Goal: Task Accomplishment & Management: Use online tool/utility

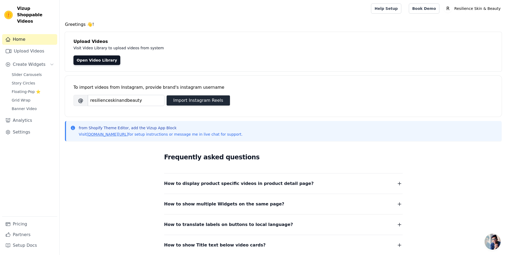
type input "resilienceskinandbeauty"
click at [201, 100] on button "Import Instagram Reels" at bounding box center [198, 100] width 63 height 10
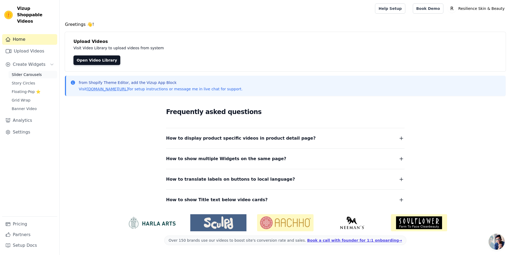
click at [22, 72] on span "Slider Carousels" at bounding box center [27, 74] width 30 height 5
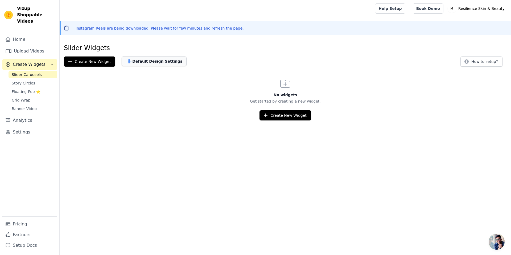
click at [150, 61] on button "Default Design Settings" at bounding box center [154, 61] width 65 height 10
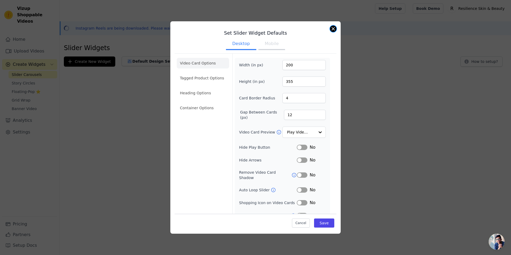
click at [335, 29] on button "Close modal" at bounding box center [333, 29] width 6 height 6
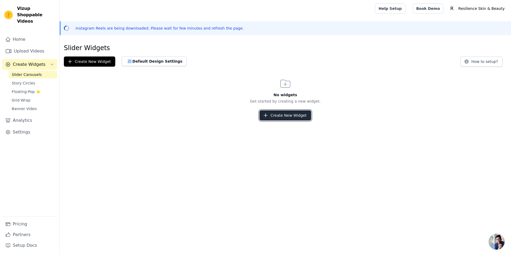
click at [288, 118] on button "Create New Widget" at bounding box center [284, 115] width 51 height 10
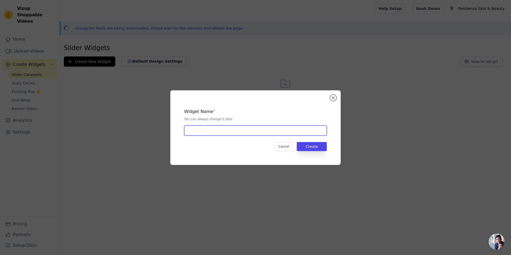
click at [229, 128] on input "text" at bounding box center [255, 130] width 143 height 10
type input "Virtual Skin Analysis"
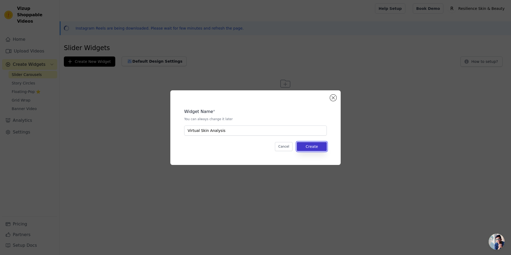
click at [313, 149] on button "Create" at bounding box center [312, 146] width 30 height 9
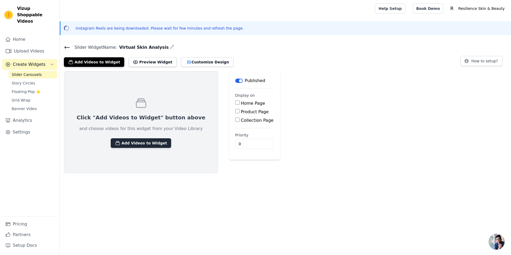
click at [132, 143] on button "Add Videos to Widget" at bounding box center [141, 143] width 60 height 10
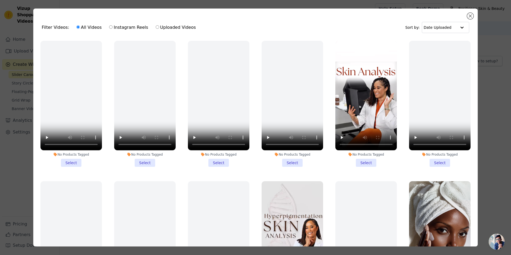
click at [364, 162] on li "No Products Tagged Select" at bounding box center [365, 104] width 61 height 126
click at [0, 0] on input "No Products Tagged Select" at bounding box center [0, 0] width 0 height 0
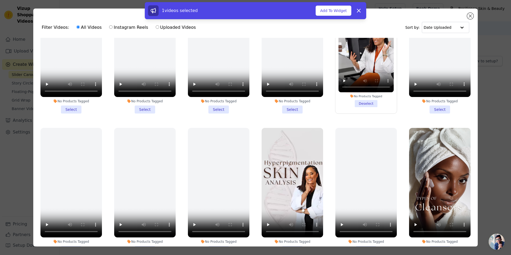
scroll to position [106, 0]
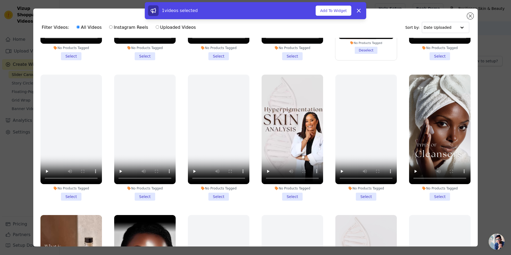
click at [436, 194] on li "No Products Tagged Select" at bounding box center [439, 137] width 61 height 126
click at [0, 0] on input "No Products Tagged Select" at bounding box center [0, 0] width 0 height 0
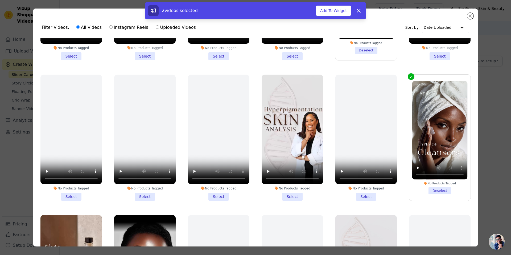
click at [287, 192] on li "No Products Tagged Select" at bounding box center [291, 137] width 61 height 126
click at [0, 0] on input "No Products Tagged Select" at bounding box center [0, 0] width 0 height 0
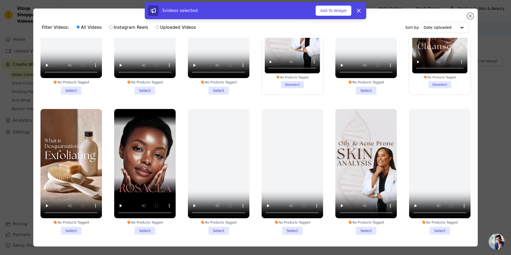
scroll to position [213, 0]
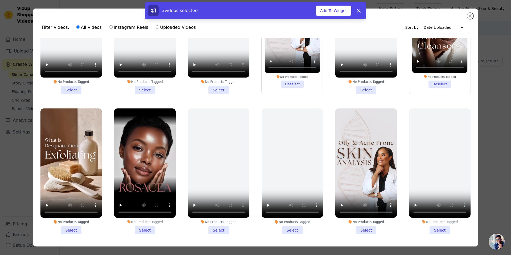
click at [356, 227] on li "No Products Tagged Select" at bounding box center [365, 171] width 61 height 126
click at [0, 0] on input "No Products Tagged Select" at bounding box center [0, 0] width 0 height 0
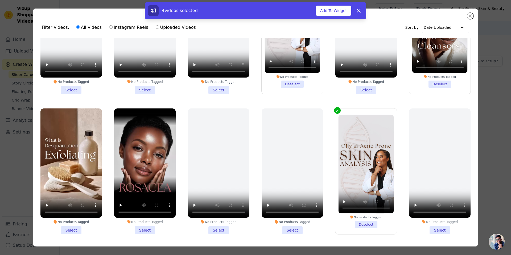
click at [140, 222] on li "No Products Tagged Select" at bounding box center [144, 171] width 61 height 126
click at [0, 0] on input "No Products Tagged Select" at bounding box center [0, 0] width 0 height 0
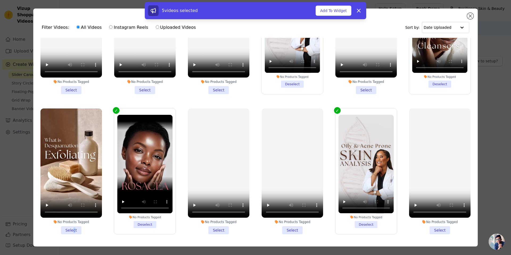
click at [73, 226] on li "No Products Tagged Select" at bounding box center [70, 171] width 61 height 126
click at [94, 226] on li "No Products Tagged Select" at bounding box center [70, 171] width 61 height 126
click at [0, 0] on input "No Products Tagged Select" at bounding box center [0, 0] width 0 height 0
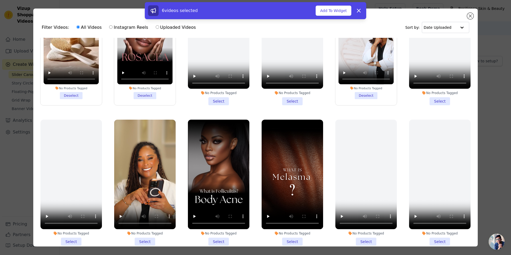
scroll to position [372, 0]
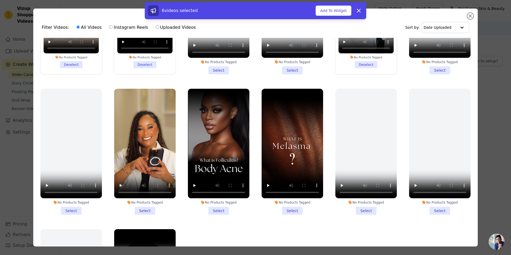
click at [214, 203] on li "No Products Tagged Select" at bounding box center [218, 152] width 61 height 126
click at [0, 0] on input "No Products Tagged Select" at bounding box center [0, 0] width 0 height 0
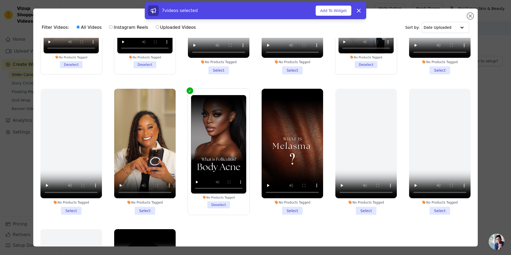
click at [292, 205] on li "No Products Tagged Select" at bounding box center [291, 152] width 61 height 126
click at [0, 0] on input "No Products Tagged Select" at bounding box center [0, 0] width 0 height 0
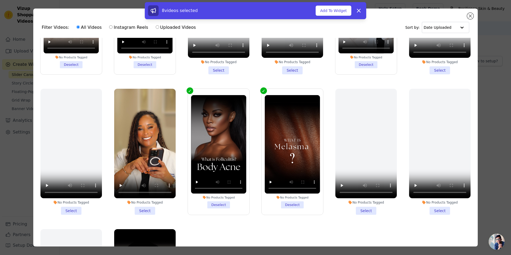
click at [146, 204] on li "No Products Tagged Select" at bounding box center [144, 152] width 61 height 126
click at [0, 0] on input "No Products Tagged Select" at bounding box center [0, 0] width 0 height 0
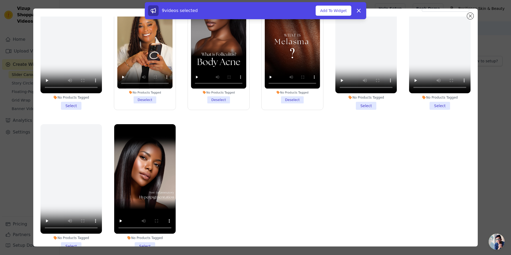
scroll to position [46, 0]
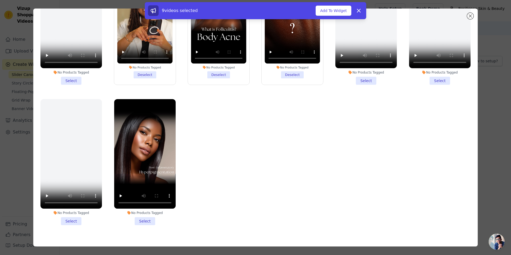
click at [137, 209] on li "No Products Tagged Select" at bounding box center [144, 162] width 61 height 126
click at [0, 0] on input "No Products Tagged Select" at bounding box center [0, 0] width 0 height 0
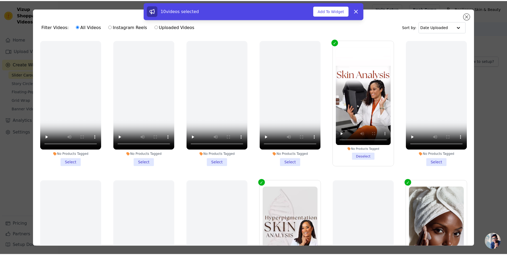
scroll to position [0, 0]
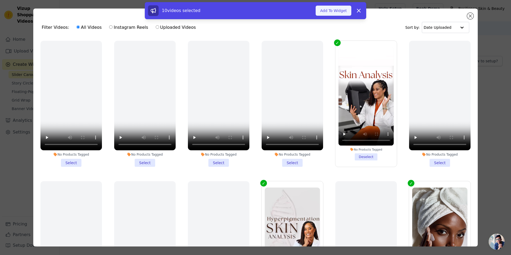
click at [336, 12] on button "Add To Widget" at bounding box center [333, 11] width 36 height 10
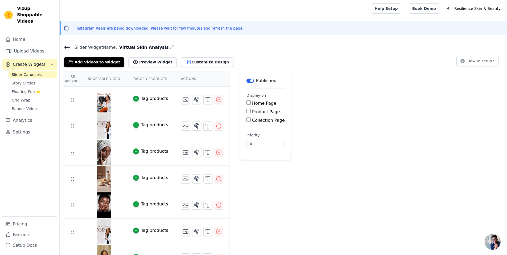
click at [135, 99] on button "Tag products" at bounding box center [150, 98] width 35 height 6
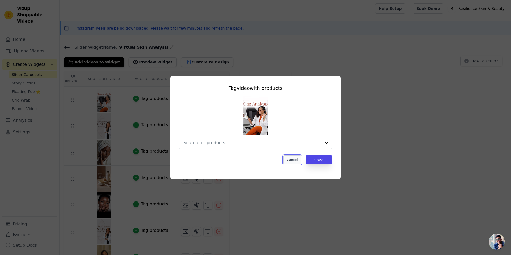
click at [294, 160] on button "Cancel" at bounding box center [292, 159] width 18 height 9
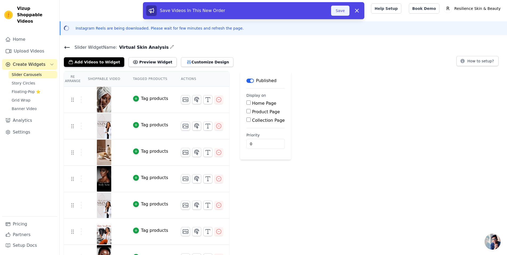
click at [339, 12] on button "Save" at bounding box center [340, 11] width 18 height 10
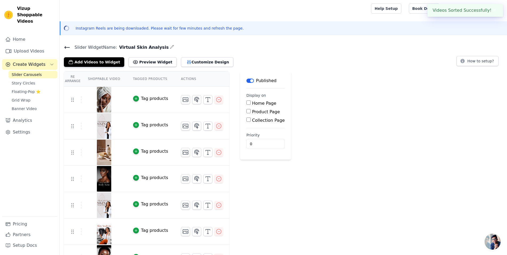
click at [339, 12] on div at bounding box center [214, 8] width 301 height 17
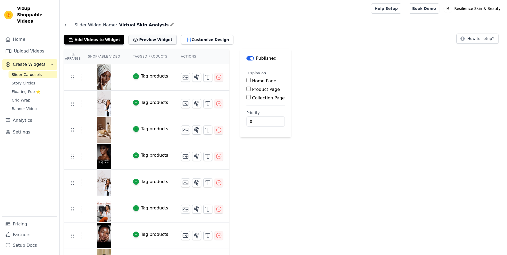
click at [139, 39] on button "Preview Widget" at bounding box center [152, 40] width 48 height 10
click at [246, 81] on input "Home Page" at bounding box center [248, 80] width 4 height 4
checkbox input "true"
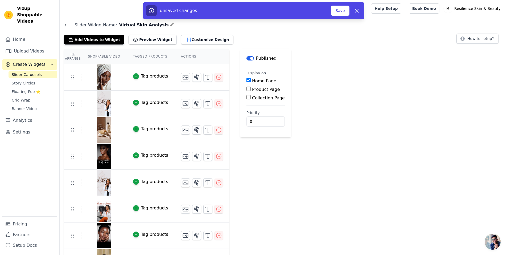
click at [246, 89] on input "Product Page" at bounding box center [248, 88] width 4 height 4
checkbox input "true"
click at [251, 103] on input "Specific Product Pages" at bounding box center [253, 103] width 4 height 4
radio input "true"
click at [251, 114] on button "Select Products" at bounding box center [269, 116] width 36 height 9
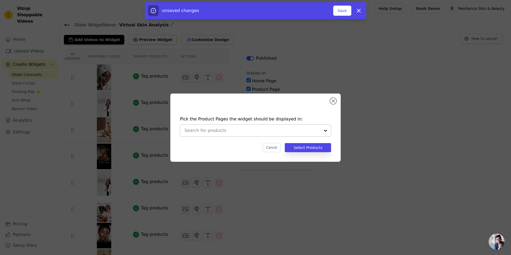
click at [320, 131] on div at bounding box center [325, 130] width 11 height 12
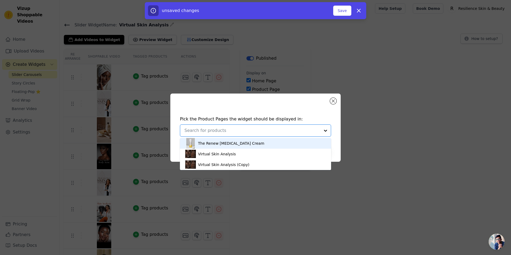
click at [232, 147] on div "The Renew Retinol Cream" at bounding box center [255, 143] width 140 height 11
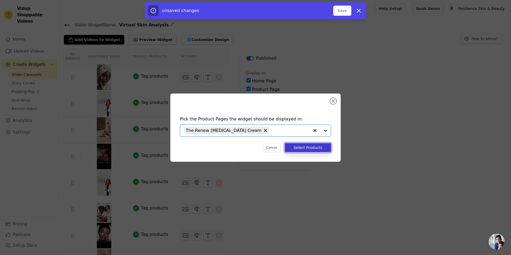
click at [304, 150] on button "Select Products" at bounding box center [308, 147] width 46 height 9
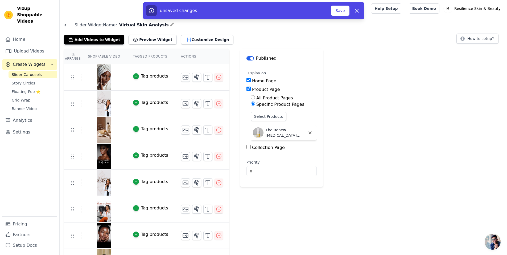
click at [307, 133] on icon "button" at bounding box center [309, 132] width 5 height 5
click at [246, 89] on input "Product Page" at bounding box center [248, 88] width 4 height 4
checkbox input "false"
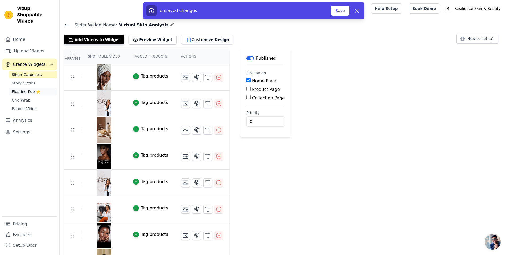
click at [21, 89] on span "Floating-Pop ⭐" at bounding box center [26, 91] width 29 height 5
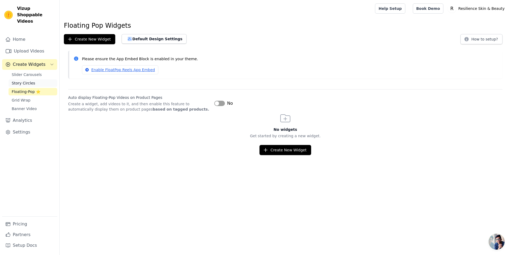
click at [21, 80] on span "Story Circles" at bounding box center [23, 82] width 23 height 5
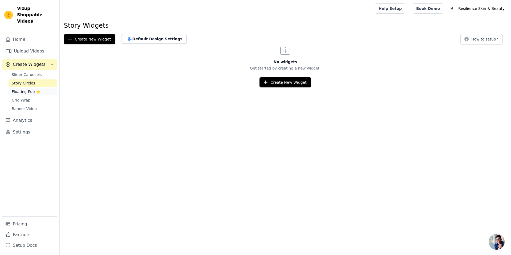
click at [22, 89] on span "Floating-Pop ⭐" at bounding box center [26, 91] width 29 height 5
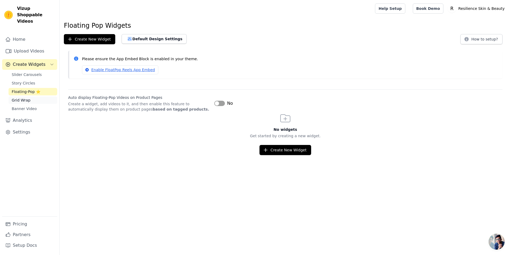
click at [22, 97] on span "Grid Wrap" at bounding box center [21, 99] width 19 height 5
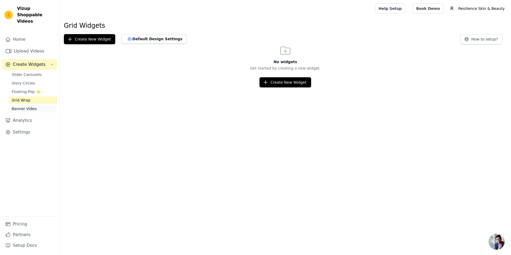
click at [20, 106] on span "Banner Video" at bounding box center [24, 108] width 25 height 5
click at [20, 97] on span "Grid Wrap" at bounding box center [21, 99] width 19 height 5
click at [29, 72] on span "Slider Carousels" at bounding box center [27, 74] width 30 height 5
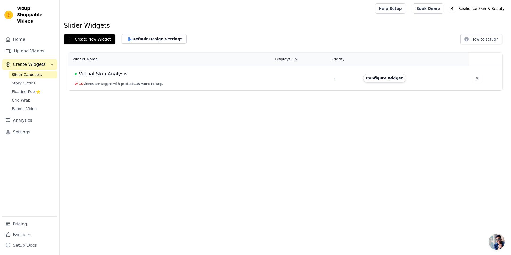
click at [225, 90] on html "Vizup Shoppable Videos Home Upload Videos Create Widgets Slider Carousels Story…" at bounding box center [255, 45] width 511 height 90
click at [235, 83] on td "Virtual Skin Analysis 0 / 10 videos are tagged with products. 10 more to tag." at bounding box center [169, 78] width 203 height 25
click at [375, 77] on button "Configure Widget" at bounding box center [384, 78] width 43 height 9
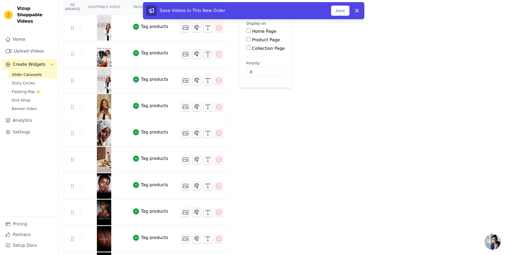
scroll to position [73, 0]
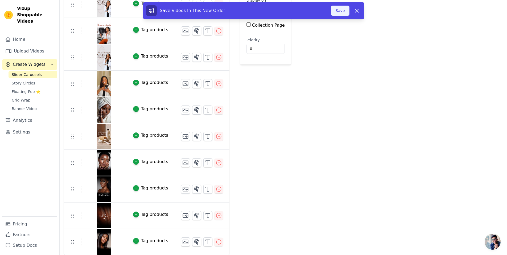
click at [341, 11] on button "Save" at bounding box center [340, 11] width 18 height 10
click at [339, 12] on button "Save" at bounding box center [340, 11] width 18 height 10
click at [342, 10] on button "Save" at bounding box center [340, 11] width 18 height 10
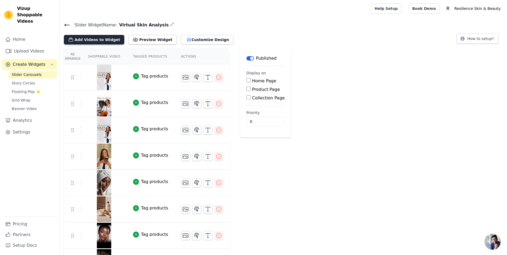
click at [92, 41] on button "Add Videos to Widget" at bounding box center [94, 40] width 60 height 10
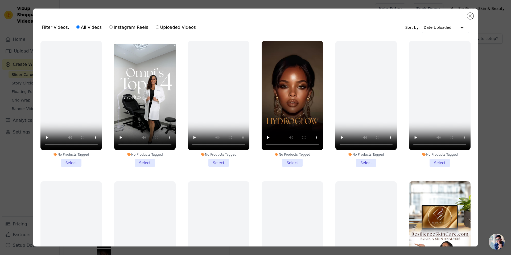
click at [136, 158] on li "No Products Tagged Select" at bounding box center [144, 104] width 61 height 126
click at [0, 0] on input "No Products Tagged Select" at bounding box center [0, 0] width 0 height 0
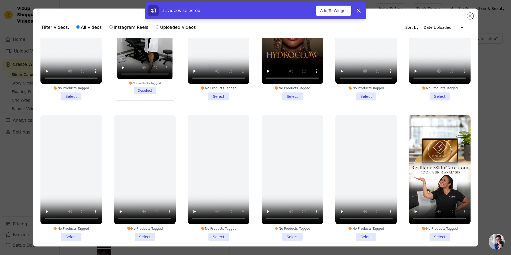
scroll to position [80, 0]
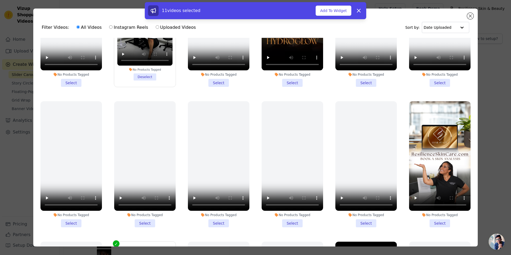
click at [287, 81] on li "No Products Tagged Select" at bounding box center [291, 24] width 61 height 126
click at [0, 0] on input "No Products Tagged Select" at bounding box center [0, 0] width 0 height 0
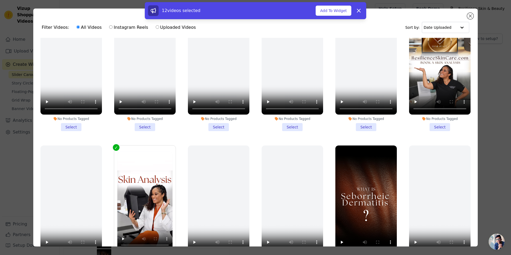
scroll to position [186, 0]
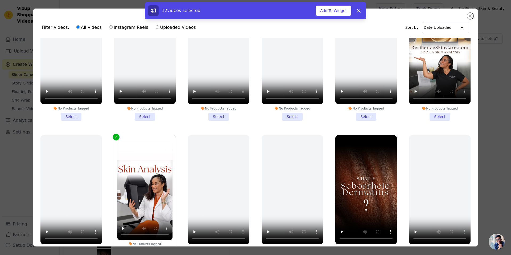
click at [433, 112] on li "No Products Tagged Select" at bounding box center [439, 58] width 61 height 126
click at [0, 0] on input "No Products Tagged Select" at bounding box center [0, 0] width 0 height 0
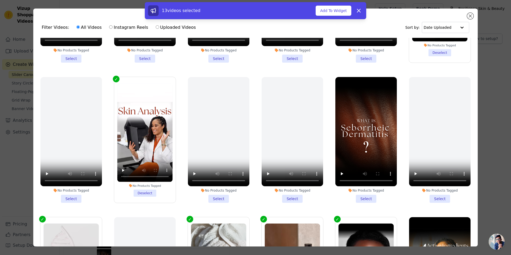
scroll to position [266, 0]
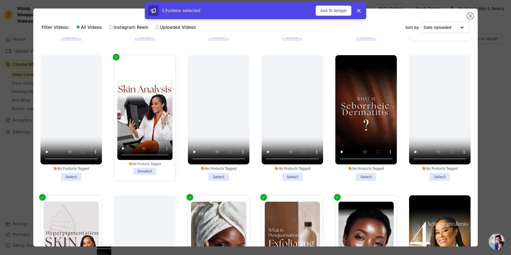
click at [355, 170] on li "No Products Tagged Select" at bounding box center [365, 118] width 61 height 126
click at [0, 0] on input "No Products Tagged Select" at bounding box center [0, 0] width 0 height 0
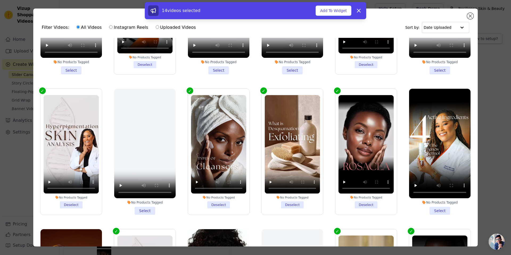
scroll to position [399, 0]
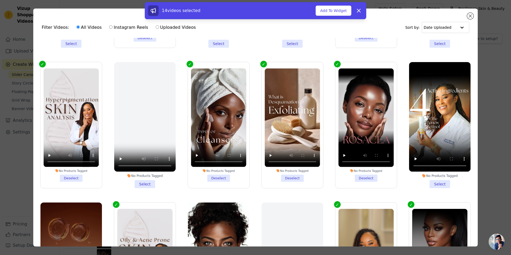
click at [435, 176] on li "No Products Tagged Select" at bounding box center [439, 125] width 61 height 126
click at [0, 0] on input "No Products Tagged Select" at bounding box center [0, 0] width 0 height 0
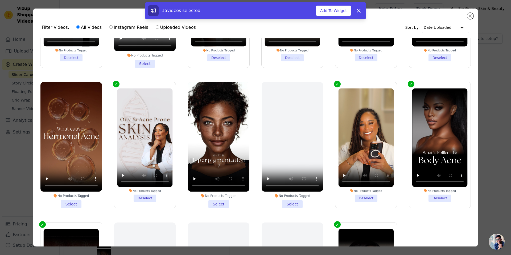
scroll to position [532, 0]
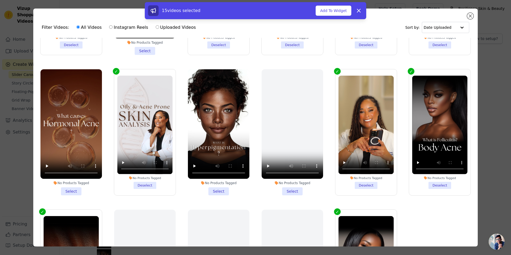
click at [70, 182] on li "No Products Tagged Select" at bounding box center [70, 132] width 61 height 126
click at [0, 0] on input "No Products Tagged Select" at bounding box center [0, 0] width 0 height 0
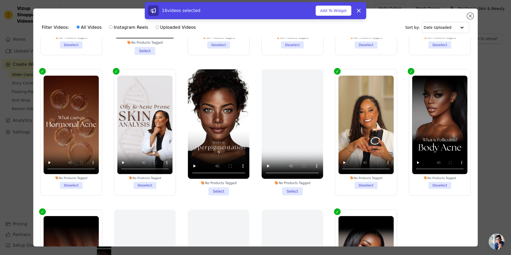
click at [217, 183] on li "No Products Tagged Select" at bounding box center [218, 132] width 61 height 126
click at [0, 0] on input "No Products Tagged Select" at bounding box center [0, 0] width 0 height 0
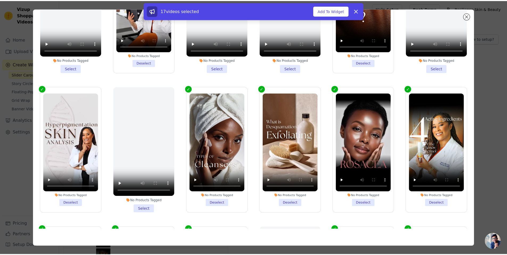
scroll to position [195, 0]
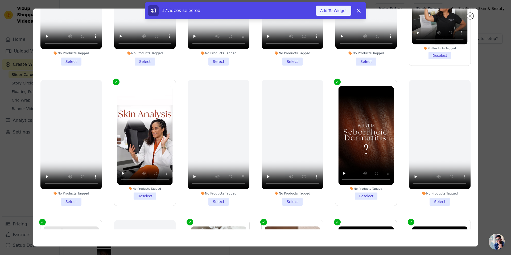
click at [327, 8] on button "Add To Widget" at bounding box center [333, 11] width 36 height 10
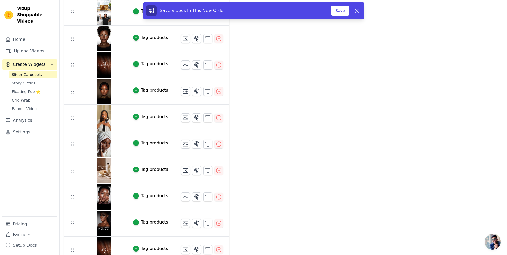
scroll to position [186, 0]
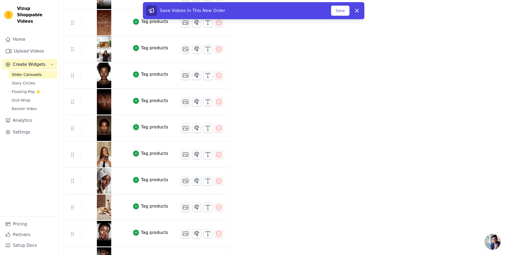
click at [66, 158] on tr "Tag products" at bounding box center [146, 154] width 165 height 26
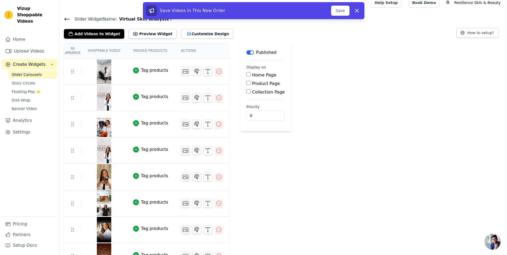
scroll to position [0, 0]
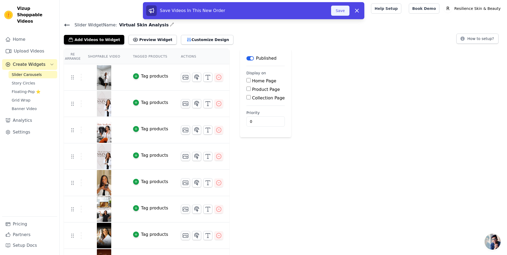
click at [343, 15] on button "Save" at bounding box center [340, 11] width 18 height 10
click at [340, 12] on button "Save" at bounding box center [340, 11] width 18 height 10
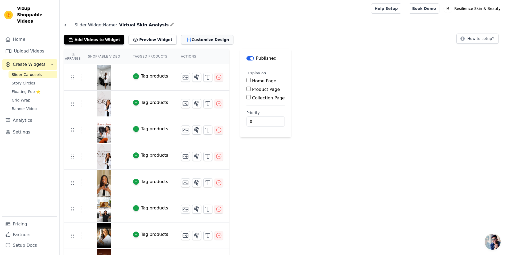
click at [187, 40] on icon "button" at bounding box center [188, 40] width 3 height 4
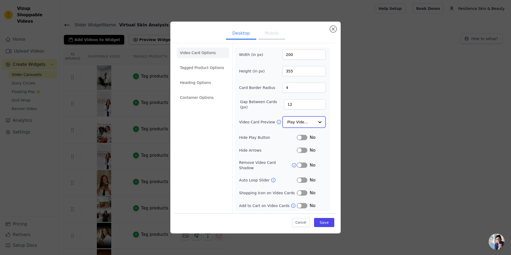
click at [300, 125] on input "Video Card Preview" at bounding box center [300, 122] width 27 height 11
click at [319, 123] on div at bounding box center [319, 122] width 11 height 11
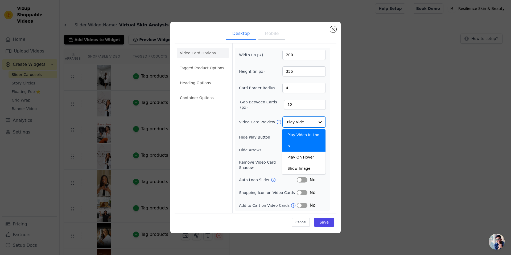
click at [343, 106] on div "Desktop Mobile Video Card Options Tagged Product Options Heading Options Contai…" at bounding box center [256, 127] width 494 height 228
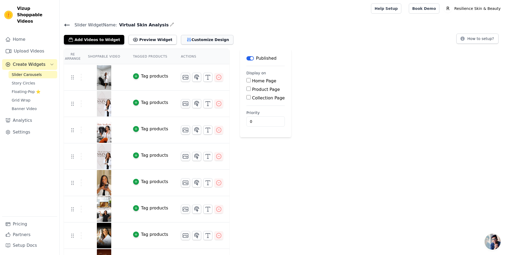
click at [198, 43] on button "Customize Design" at bounding box center [207, 40] width 52 height 10
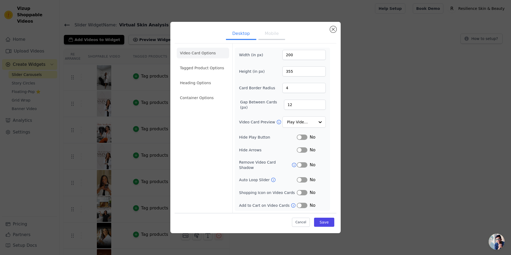
click at [272, 39] on button "Mobile" at bounding box center [271, 34] width 27 height 12
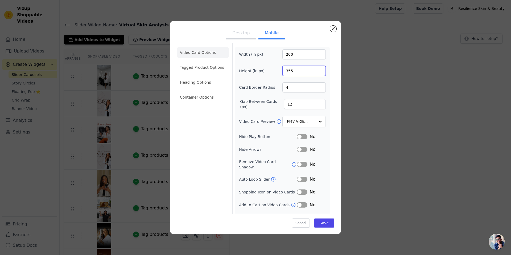
click at [312, 70] on input "355" at bounding box center [303, 71] width 43 height 10
click at [316, 73] on input "289" at bounding box center [303, 71] width 43 height 10
click at [316, 73] on input "288" at bounding box center [303, 71] width 43 height 10
click at [316, 73] on input "287" at bounding box center [303, 71] width 43 height 10
click at [316, 73] on input "274" at bounding box center [303, 71] width 43 height 10
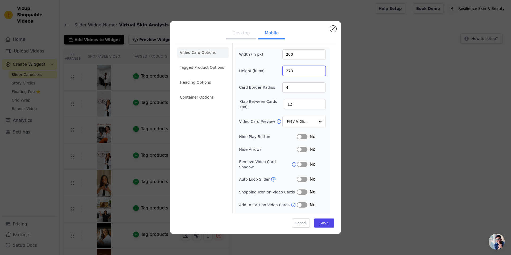
click at [316, 73] on input "273" at bounding box center [303, 71] width 43 height 10
click at [316, 73] on input "272" at bounding box center [303, 71] width 43 height 10
click at [316, 73] on input "271" at bounding box center [303, 71] width 43 height 10
click at [316, 73] on input "270" at bounding box center [303, 71] width 43 height 10
click at [316, 73] on input "269" at bounding box center [303, 71] width 43 height 10
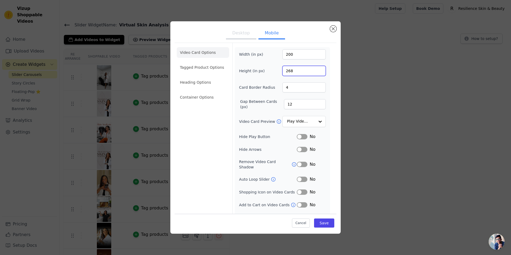
click at [316, 73] on input "268" at bounding box center [303, 71] width 43 height 10
click at [316, 73] on input "256" at bounding box center [303, 71] width 43 height 10
click at [316, 73] on input "255" at bounding box center [303, 71] width 43 height 10
click at [316, 73] on input "241" at bounding box center [303, 71] width 43 height 10
click at [316, 73] on input "240" at bounding box center [303, 71] width 43 height 10
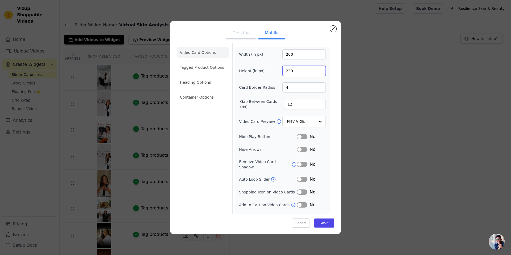
click at [316, 73] on input "239" at bounding box center [303, 71] width 43 height 10
click at [316, 73] on input "238" at bounding box center [303, 71] width 43 height 10
click at [316, 73] on input "237" at bounding box center [303, 71] width 43 height 10
click at [316, 73] on input "236" at bounding box center [303, 71] width 43 height 10
click at [316, 73] on input "235" at bounding box center [303, 71] width 43 height 10
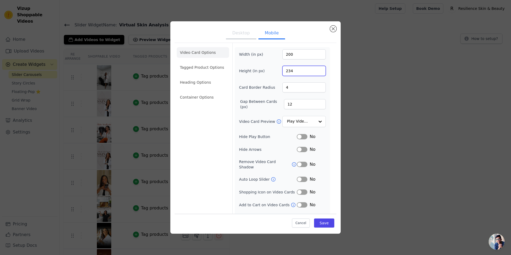
click at [316, 73] on input "234" at bounding box center [303, 71] width 43 height 10
click at [316, 73] on input "233" at bounding box center [303, 71] width 43 height 10
click at [316, 73] on input "232" at bounding box center [303, 71] width 43 height 10
click at [316, 73] on input "231" at bounding box center [303, 71] width 43 height 10
click at [316, 73] on input "220" at bounding box center [303, 71] width 43 height 10
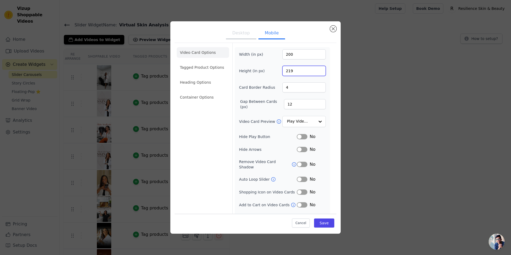
click at [316, 73] on input "219" at bounding box center [303, 71] width 43 height 10
click at [316, 73] on input "205" at bounding box center [303, 71] width 43 height 10
click at [316, 73] on input "204" at bounding box center [303, 71] width 43 height 10
click at [316, 73] on input "203" at bounding box center [303, 71] width 43 height 10
click at [315, 73] on input "202" at bounding box center [303, 71] width 43 height 10
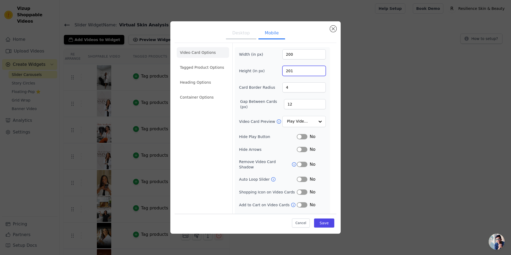
click at [316, 72] on input "201" at bounding box center [303, 71] width 43 height 10
type input "200"
click at [316, 72] on input "200" at bounding box center [303, 71] width 43 height 10
click at [295, 103] on input "12" at bounding box center [305, 104] width 42 height 10
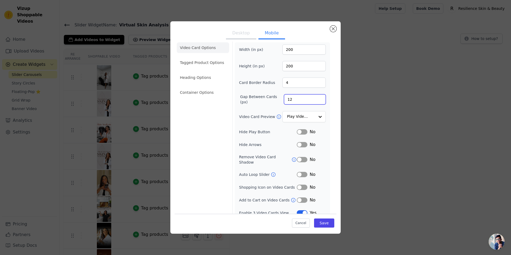
scroll to position [7, 0]
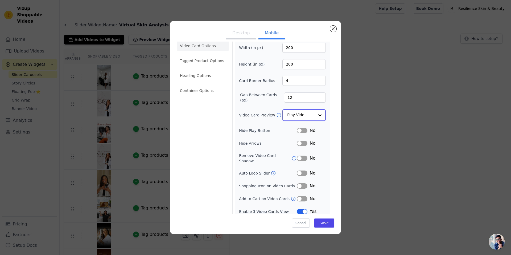
click at [300, 115] on input "Video Card Preview" at bounding box center [300, 115] width 27 height 11
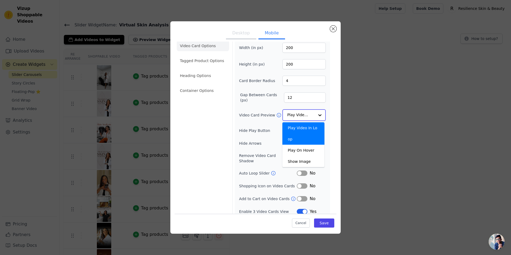
click at [301, 116] on input "Video Card Preview" at bounding box center [300, 115] width 27 height 11
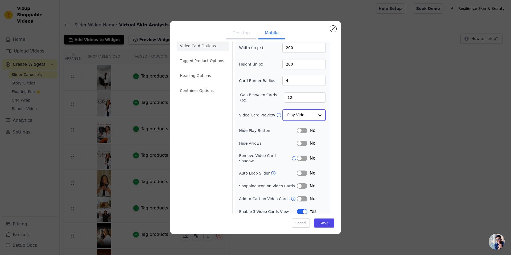
scroll to position [0, 0]
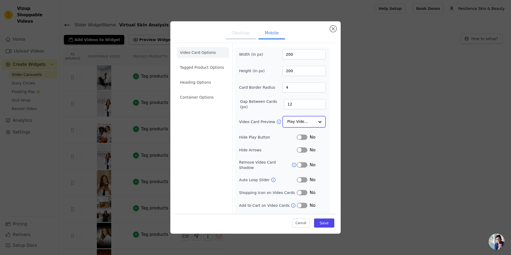
click at [305, 121] on input "Video Card Preview" at bounding box center [300, 121] width 27 height 11
click at [260, 116] on div "Video Card Preview Play Video In Loop" at bounding box center [282, 121] width 87 height 11
click at [214, 92] on li "Tagged Product Options" at bounding box center [203, 97] width 52 height 11
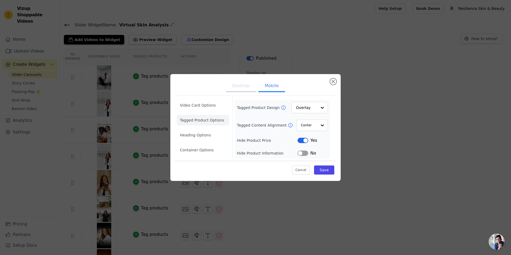
click at [205, 141] on ul "Video Card Options Tagged Product Options Heading Options Container Options" at bounding box center [203, 128] width 52 height 60
click at [206, 135] on li "Heading Options" at bounding box center [203, 135] width 52 height 11
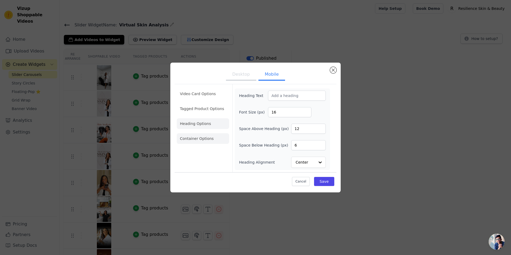
click at [207, 140] on li "Container Options" at bounding box center [203, 138] width 52 height 11
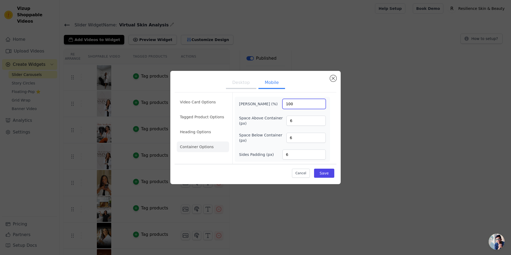
click at [307, 104] on input "100" at bounding box center [303, 104] width 43 height 10
click at [210, 111] on li "Video Card Options" at bounding box center [203, 116] width 52 height 11
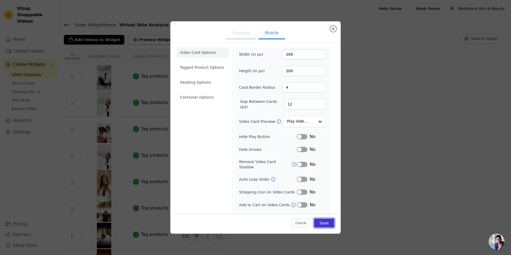
click at [314, 220] on button "Save" at bounding box center [324, 222] width 20 height 9
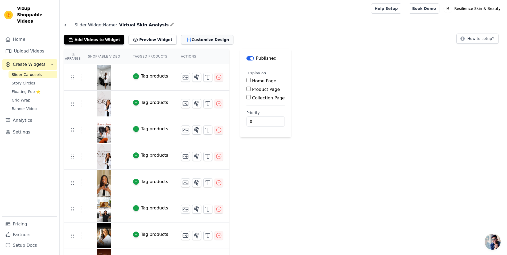
click at [183, 39] on button "Customize Design" at bounding box center [207, 40] width 52 height 10
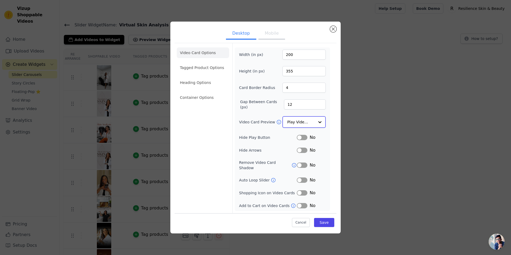
click at [307, 127] on input "Video Card Preview" at bounding box center [300, 122] width 27 height 11
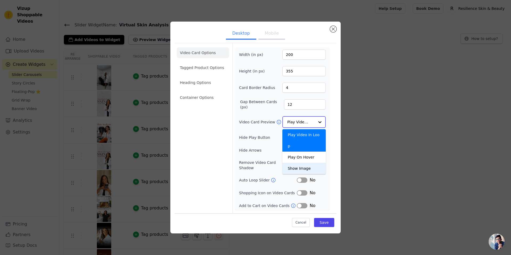
click at [293, 163] on div "Show Image" at bounding box center [303, 168] width 43 height 11
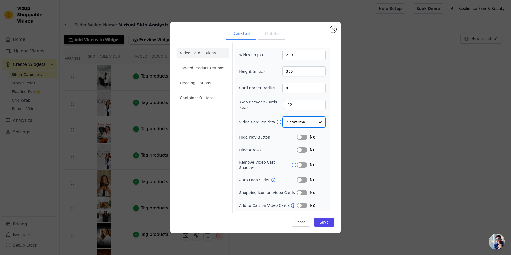
click at [305, 180] on button "Label" at bounding box center [302, 179] width 11 height 5
click at [320, 73] on input "366" at bounding box center [303, 71] width 43 height 10
click at [320, 73] on input "367" at bounding box center [303, 71] width 43 height 10
click at [320, 73] on input "381" at bounding box center [303, 71] width 43 height 10
click at [320, 73] on input "382" at bounding box center [303, 71] width 43 height 10
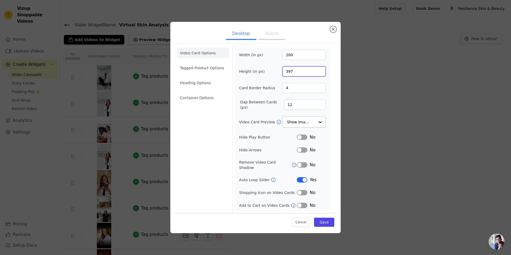
click at [320, 73] on input "397" at bounding box center [303, 71] width 43 height 10
click at [320, 73] on input "398" at bounding box center [303, 71] width 43 height 10
click at [320, 73] on input "399" at bounding box center [303, 71] width 43 height 10
type input "400"
click at [320, 73] on input "400" at bounding box center [303, 71] width 43 height 10
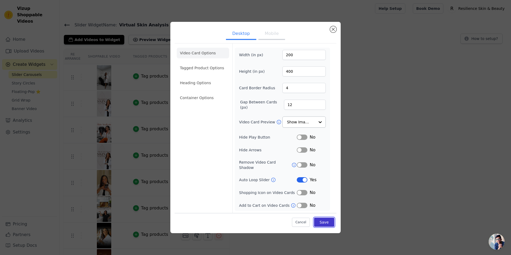
click at [322, 218] on button "Save" at bounding box center [324, 221] width 20 height 9
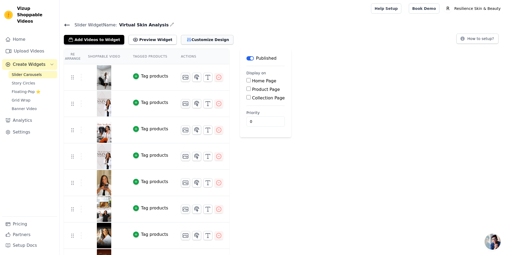
click at [196, 43] on button "Customize Design" at bounding box center [207, 40] width 52 height 10
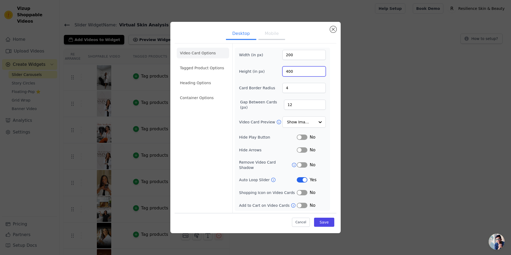
click at [308, 73] on input "400" at bounding box center [303, 71] width 43 height 10
click at [320, 72] on input "447" at bounding box center [303, 71] width 43 height 10
click at [320, 72] on input "448" at bounding box center [303, 71] width 43 height 10
click at [320, 72] on input "462" at bounding box center [303, 71] width 43 height 10
click at [320, 72] on input "463" at bounding box center [303, 71] width 43 height 10
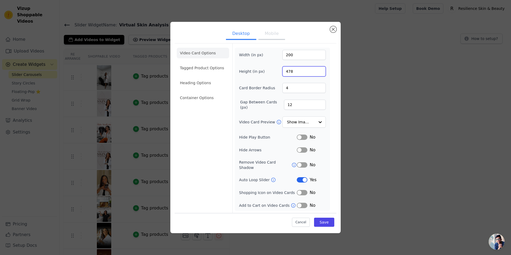
click at [320, 72] on input "478" at bounding box center [303, 71] width 43 height 10
click at [320, 72] on input "479" at bounding box center [303, 71] width 43 height 10
click at [320, 72] on input "480" at bounding box center [303, 71] width 43 height 10
click at [320, 72] on input "481" at bounding box center [303, 71] width 43 height 10
click at [320, 72] on input "482" at bounding box center [303, 71] width 43 height 10
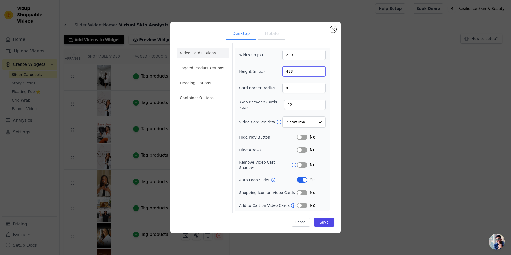
click at [320, 72] on input "483" at bounding box center [303, 71] width 43 height 10
click at [320, 72] on input "484" at bounding box center [303, 71] width 43 height 10
click at [320, 72] on input "485" at bounding box center [303, 71] width 43 height 10
click at [320, 72] on input "486" at bounding box center [303, 71] width 43 height 10
click at [320, 72] on input "487" at bounding box center [303, 71] width 43 height 10
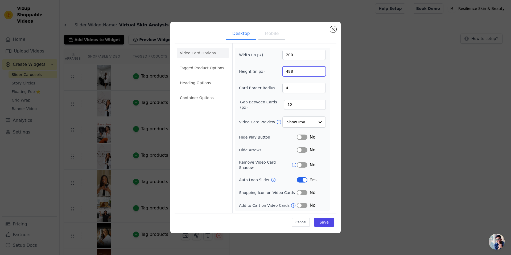
click at [320, 72] on input "488" at bounding box center [303, 71] width 43 height 10
click at [320, 72] on input "489" at bounding box center [303, 71] width 43 height 10
click at [320, 72] on input "490" at bounding box center [303, 71] width 43 height 10
click at [320, 72] on input "491" at bounding box center [303, 71] width 43 height 10
click at [320, 72] on input "492" at bounding box center [303, 71] width 43 height 10
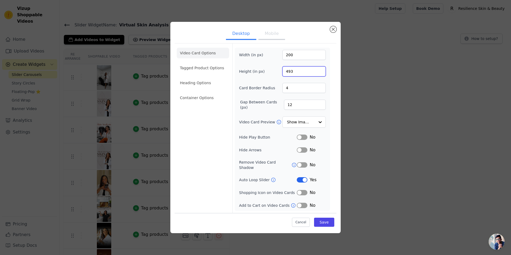
click at [320, 72] on input "493" at bounding box center [303, 71] width 43 height 10
click at [320, 72] on input "494" at bounding box center [303, 71] width 43 height 10
click at [320, 72] on input "495" at bounding box center [303, 71] width 43 height 10
click at [320, 72] on input "496" at bounding box center [303, 71] width 43 height 10
click at [320, 72] on input "497" at bounding box center [303, 71] width 43 height 10
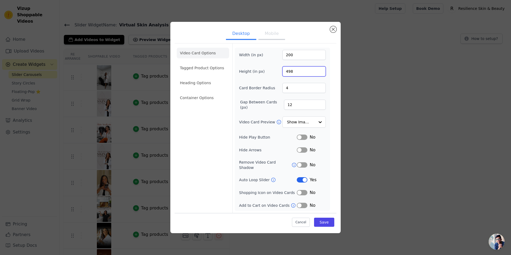
click at [320, 72] on input "498" at bounding box center [303, 71] width 43 height 10
click at [320, 72] on input "499" at bounding box center [303, 71] width 43 height 10
type input "500"
click at [320, 72] on input "500" at bounding box center [303, 71] width 43 height 10
click at [322, 217] on button "Save" at bounding box center [324, 221] width 20 height 9
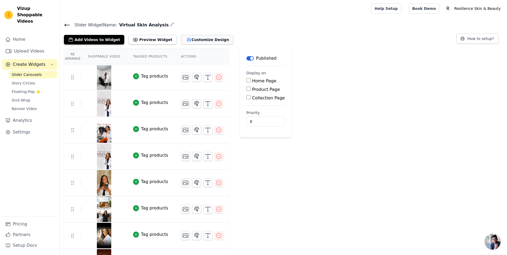
click at [182, 38] on button "Customize Design" at bounding box center [207, 40] width 52 height 10
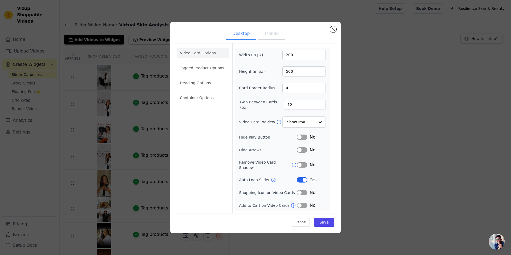
click at [273, 40] on button "Mobile" at bounding box center [271, 34] width 27 height 12
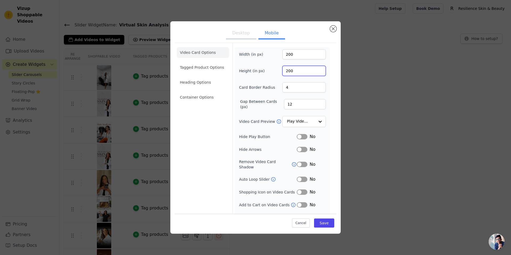
click at [290, 73] on input "200" at bounding box center [303, 71] width 43 height 10
click at [315, 70] on input "201" at bounding box center [303, 71] width 43 height 10
click at [315, 70] on input "346" at bounding box center [303, 71] width 43 height 10
click at [315, 70] on input "347" at bounding box center [303, 71] width 43 height 10
click at [315, 70] on input "368" at bounding box center [303, 71] width 43 height 10
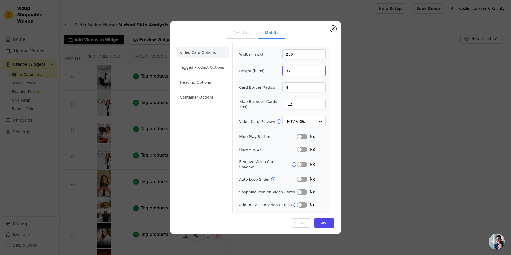
click at [315, 70] on input "371" at bounding box center [303, 71] width 43 height 10
click at [315, 70] on input "372" at bounding box center [303, 71] width 43 height 10
click at [315, 70] on input "391" at bounding box center [303, 71] width 43 height 10
click at [315, 70] on input "392" at bounding box center [303, 71] width 43 height 10
click at [315, 70] on input "406" at bounding box center [303, 71] width 43 height 10
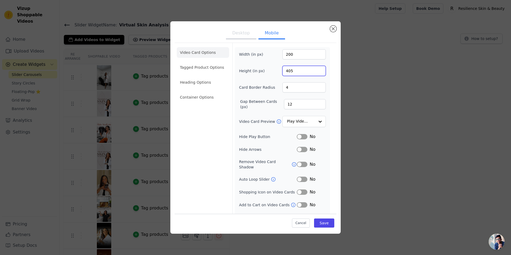
click at [316, 71] on input "405" at bounding box center [303, 71] width 43 height 10
click at [316, 72] on input "404" at bounding box center [303, 71] width 43 height 10
click at [316, 72] on input "403" at bounding box center [303, 71] width 43 height 10
click at [316, 72] on input "402" at bounding box center [303, 71] width 43 height 10
click at [316, 72] on input "401" at bounding box center [303, 71] width 43 height 10
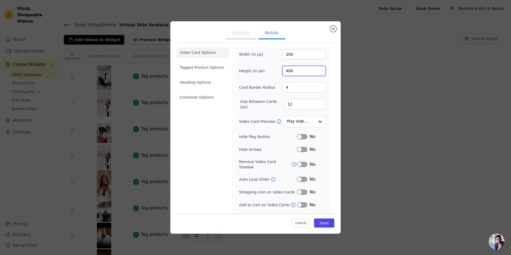
type input "400"
click at [316, 72] on input "400" at bounding box center [303, 71] width 43 height 10
click at [317, 223] on button "Save" at bounding box center [324, 222] width 20 height 9
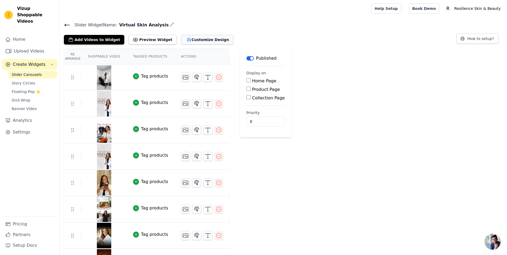
click at [195, 42] on button "Customize Design" at bounding box center [207, 40] width 52 height 10
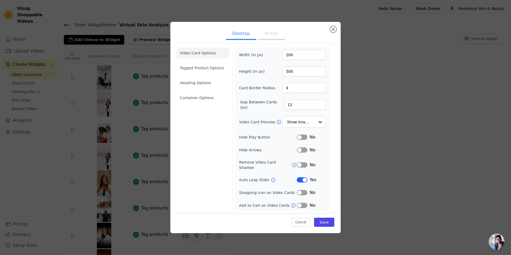
click at [301, 178] on button "Label" at bounding box center [302, 179] width 11 height 5
click at [325, 220] on button "Save" at bounding box center [324, 221] width 20 height 9
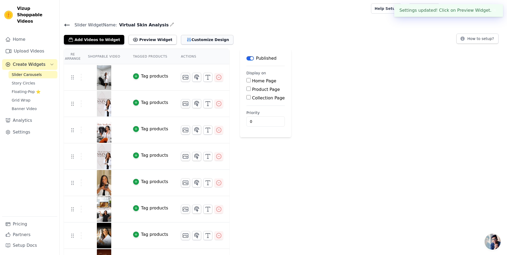
click at [194, 41] on button "Customize Design" at bounding box center [207, 40] width 52 height 10
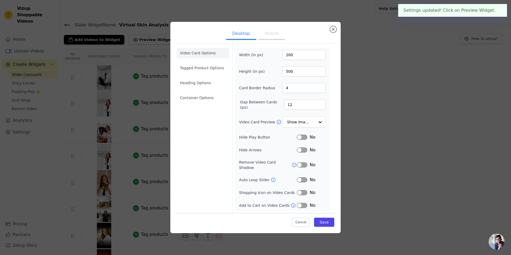
click at [261, 33] on button "Mobile" at bounding box center [271, 34] width 27 height 12
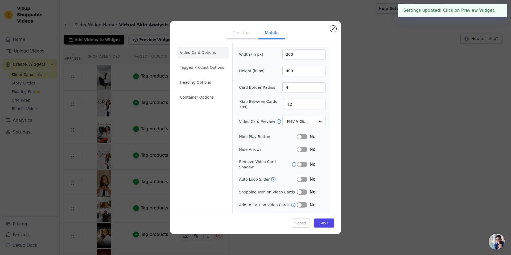
scroll to position [7, 0]
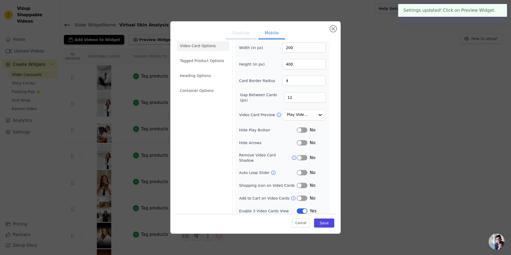
click at [302, 208] on button "Label" at bounding box center [302, 210] width 11 height 5
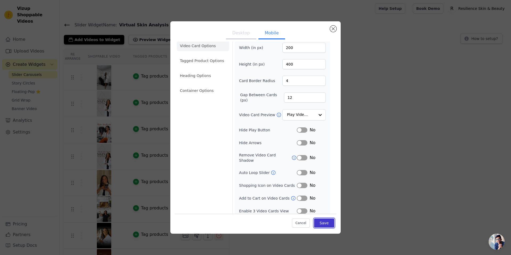
click at [319, 223] on button "Save" at bounding box center [324, 222] width 20 height 9
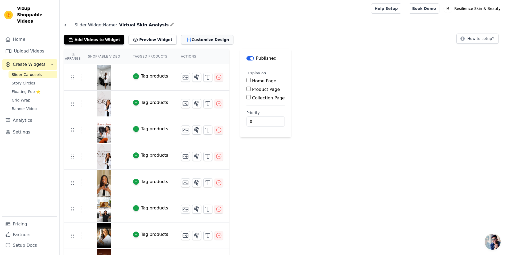
click at [194, 42] on button "Customize Design" at bounding box center [207, 40] width 52 height 10
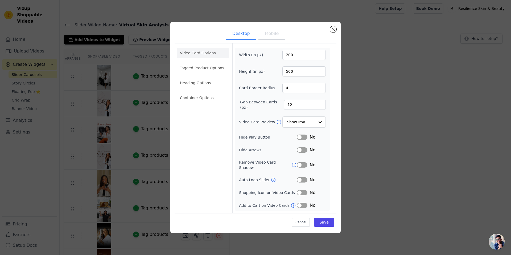
click at [265, 34] on button "Mobile" at bounding box center [271, 34] width 27 height 12
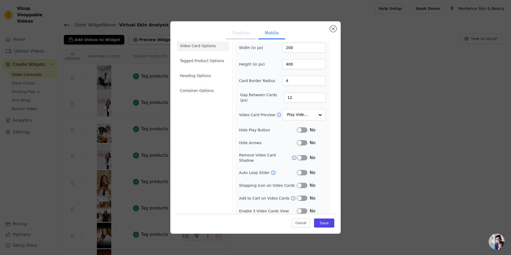
click at [297, 208] on button "Label" at bounding box center [302, 210] width 11 height 5
click at [320, 219] on button "Save" at bounding box center [324, 222] width 20 height 9
